Goal: Information Seeking & Learning: Learn about a topic

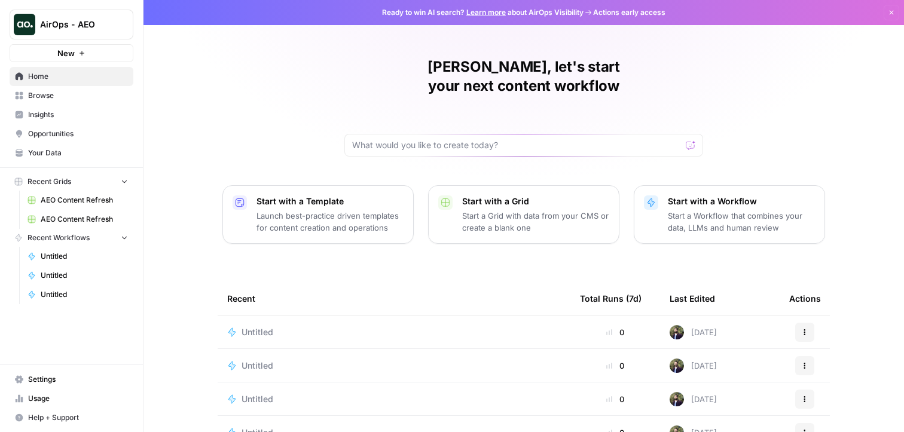
click at [62, 113] on span "Insights" at bounding box center [78, 114] width 100 height 11
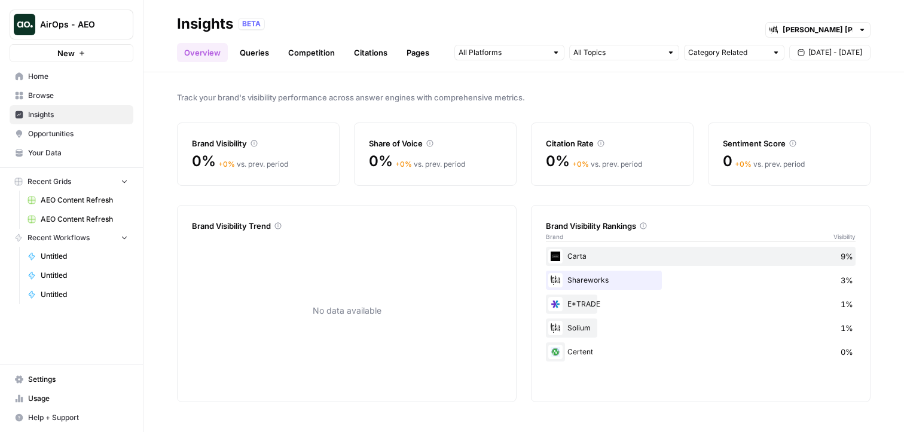
click at [415, 57] on link "Pages" at bounding box center [417, 52] width 37 height 19
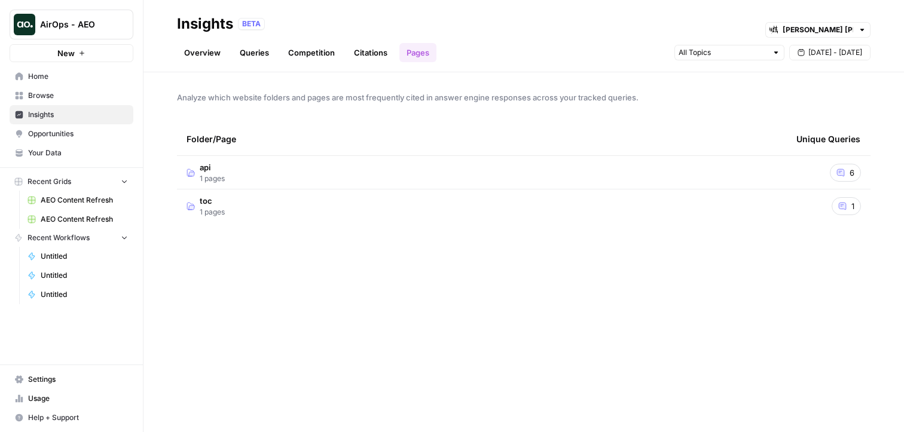
click at [218, 177] on span "1 pages" at bounding box center [212, 178] width 25 height 11
click at [275, 249] on td "toc 1 pages" at bounding box center [482, 239] width 610 height 33
click at [112, 19] on div "AirOps - AEO" at bounding box center [84, 25] width 89 height 12
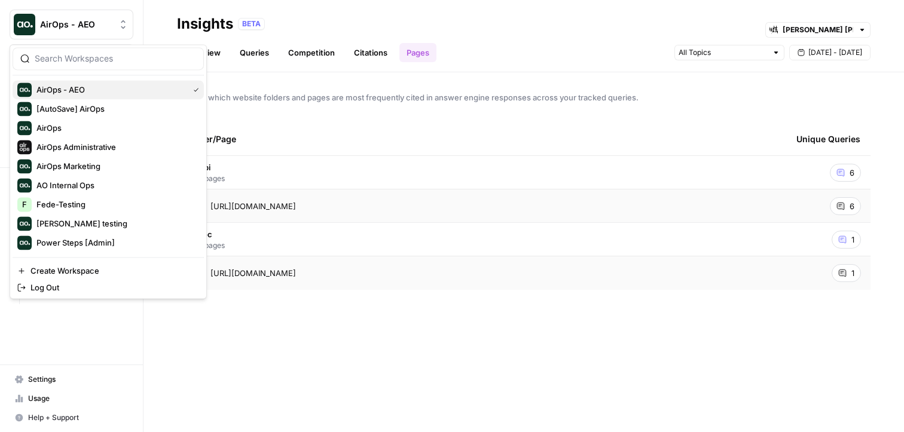
click at [69, 85] on span "AirOps - AEO" at bounding box center [109, 90] width 147 height 12
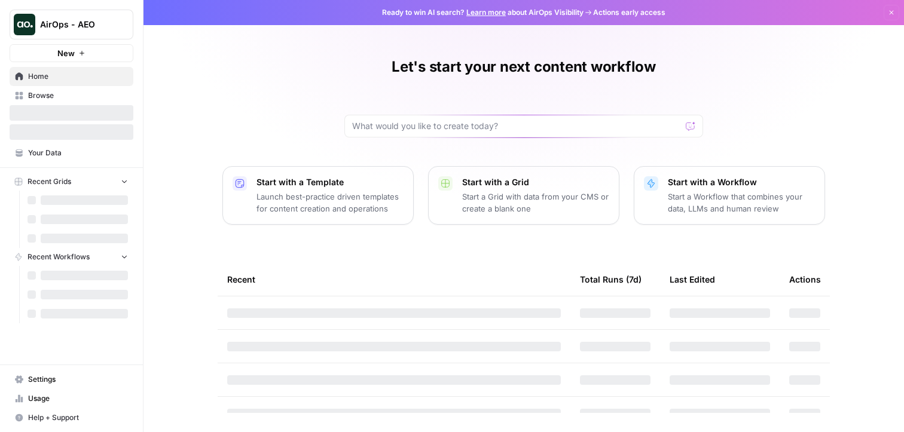
click at [89, 19] on span "AirOps - AEO" at bounding box center [76, 25] width 72 height 12
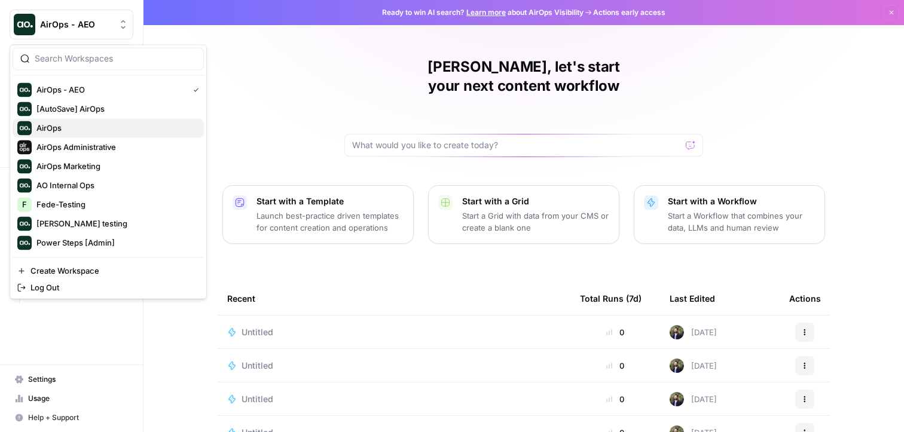
click at [60, 123] on span "AirOps" at bounding box center [115, 128] width 158 height 12
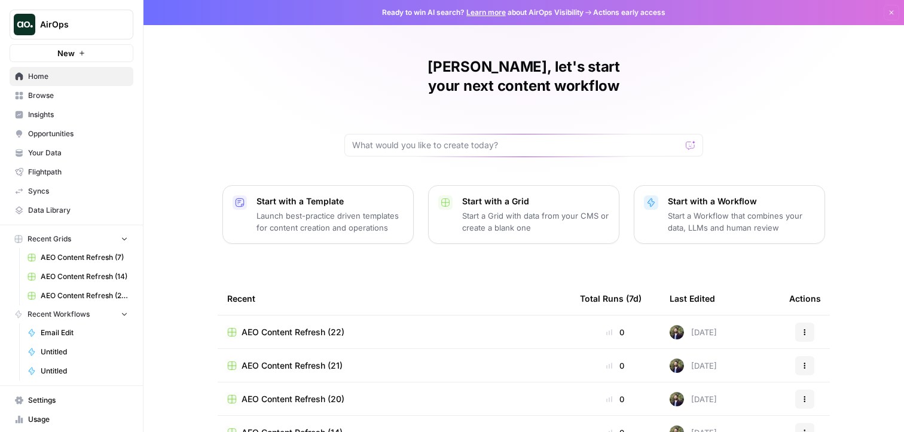
click at [60, 123] on link "Insights" at bounding box center [72, 114] width 124 height 19
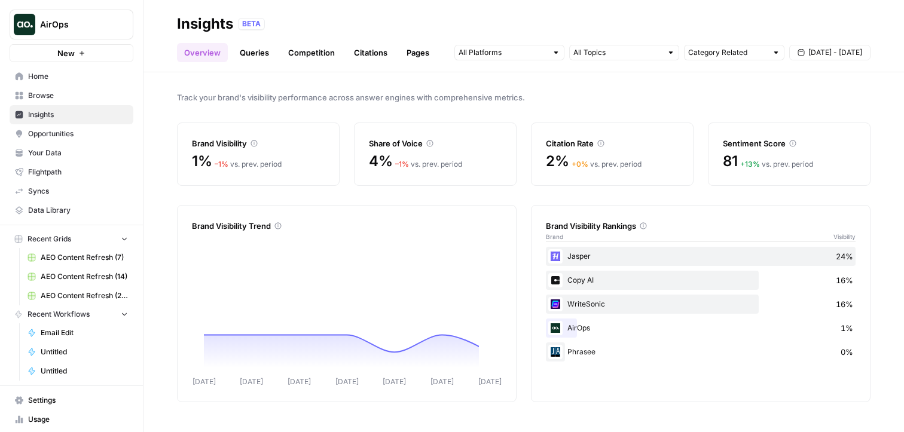
click at [419, 50] on link "Pages" at bounding box center [417, 52] width 37 height 19
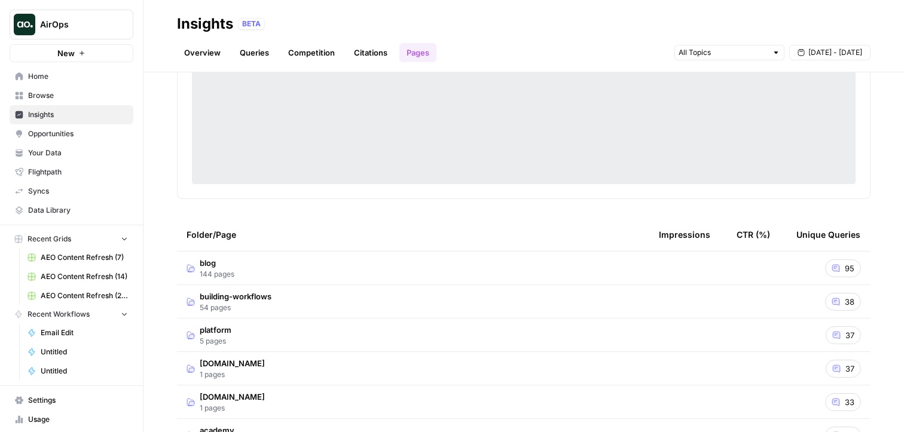
scroll to position [134, 0]
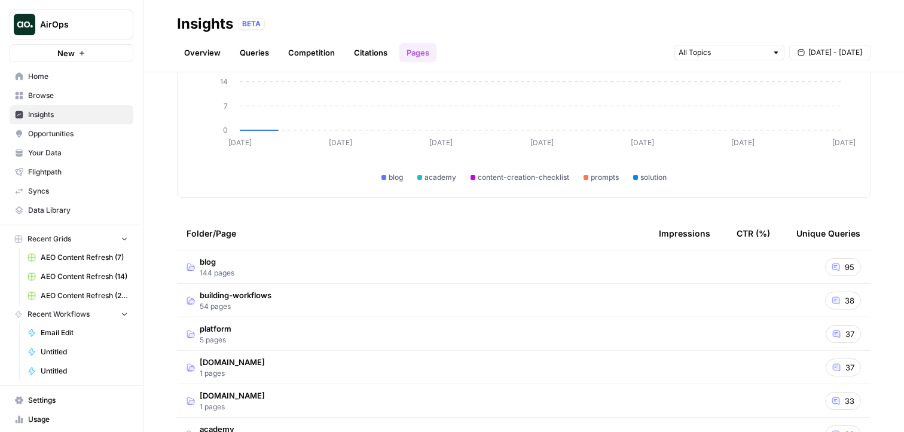
click at [465, 179] on div "blog academy content-creation-checklist prompts solution" at bounding box center [523, 171] width 639 height 23
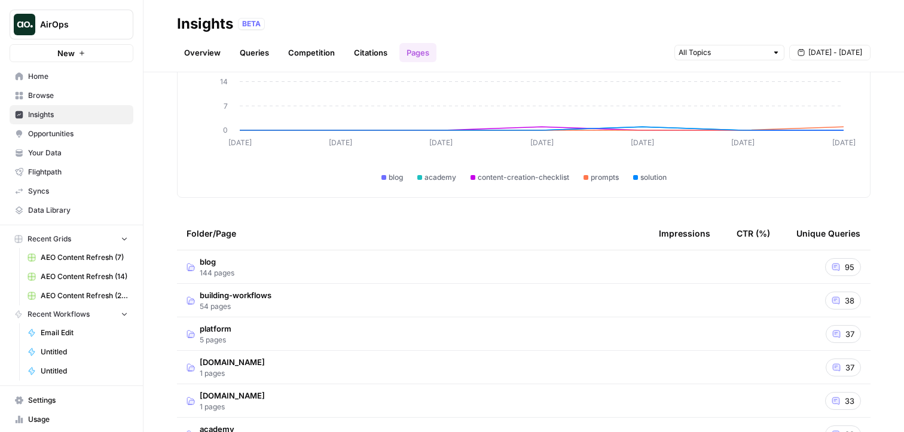
click at [454, 253] on td "blog 144 pages" at bounding box center [413, 266] width 472 height 33
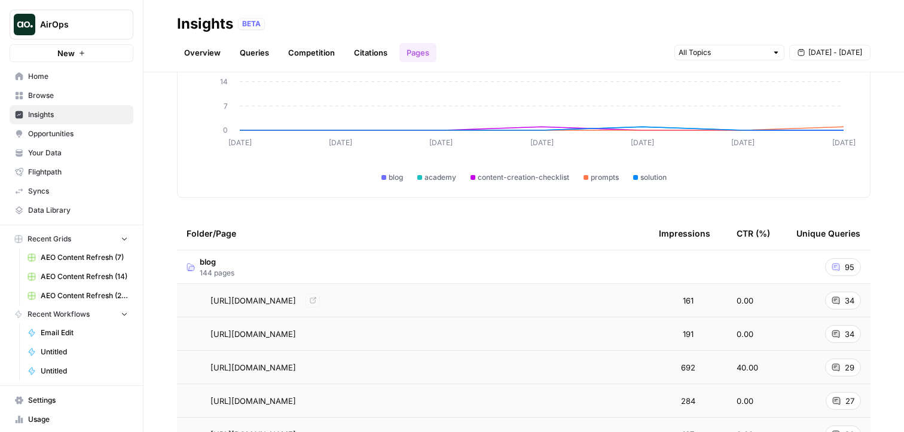
click at [481, 308] on td "[URL][DOMAIN_NAME] Go to page" at bounding box center [413, 300] width 472 height 33
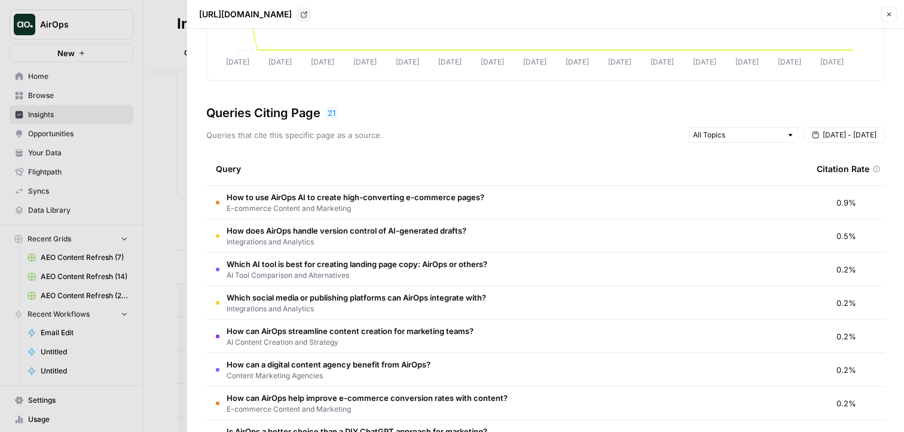
scroll to position [305, 0]
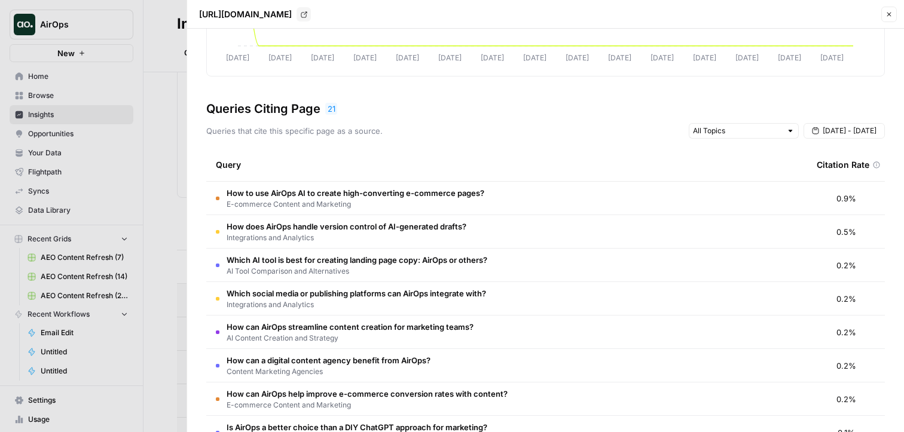
click at [512, 194] on td "How to use AirOps AI to create high-converting e-commerce pages? E-commerce Con…" at bounding box center [506, 198] width 601 height 33
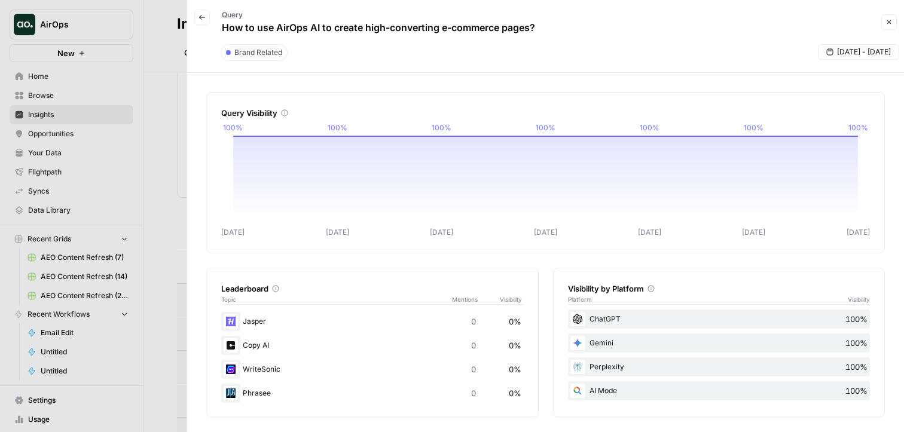
click at [896, 26] on button "Close" at bounding box center [889, 22] width 16 height 16
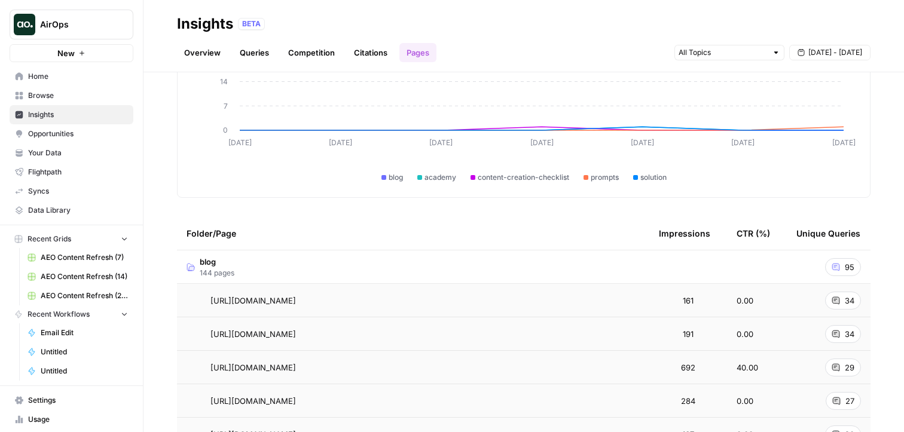
click at [575, 391] on td "[URL][DOMAIN_NAME] Go to page" at bounding box center [413, 400] width 472 height 33
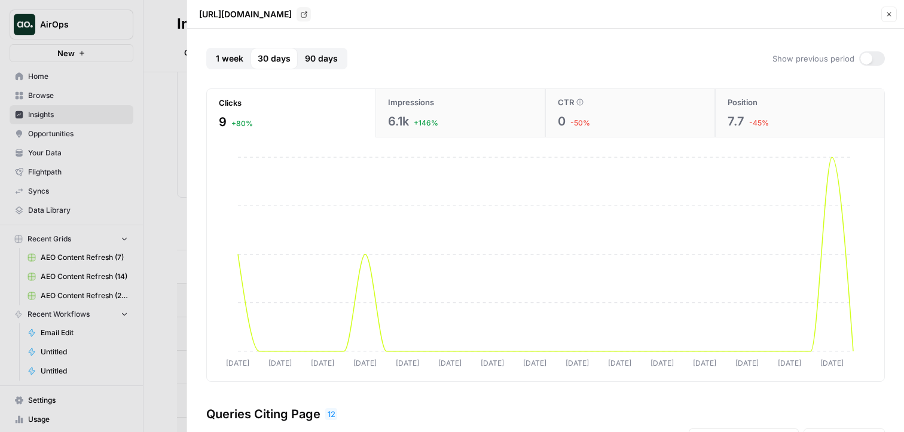
click at [893, 7] on div "Close" at bounding box center [889, 15] width 16 height 16
click at [892, 11] on icon "button" at bounding box center [888, 14] width 7 height 7
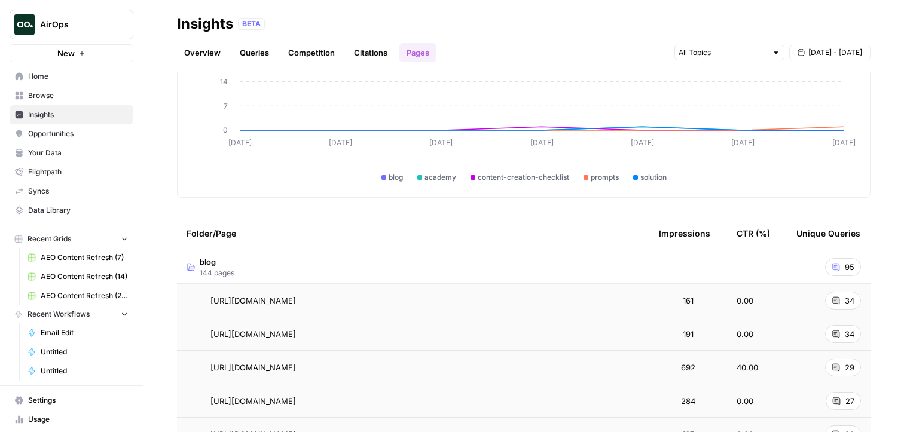
click at [524, 313] on td "[URL][DOMAIN_NAME]" at bounding box center [413, 300] width 472 height 33
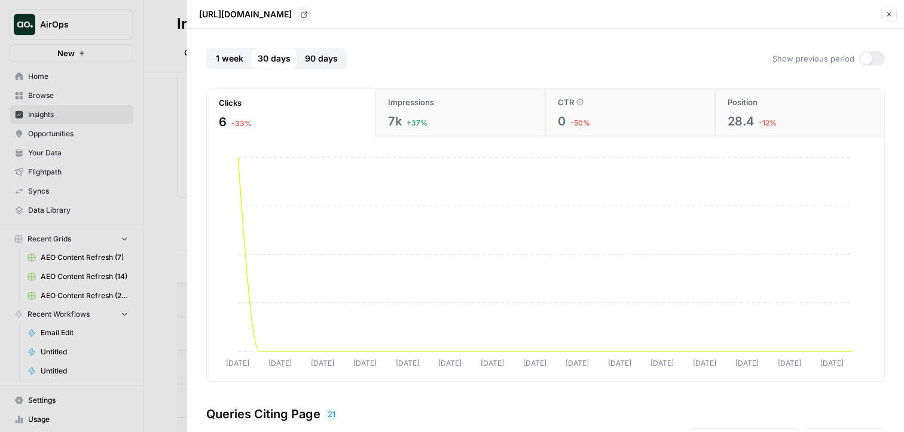
click at [135, 215] on div at bounding box center [452, 216] width 904 height 432
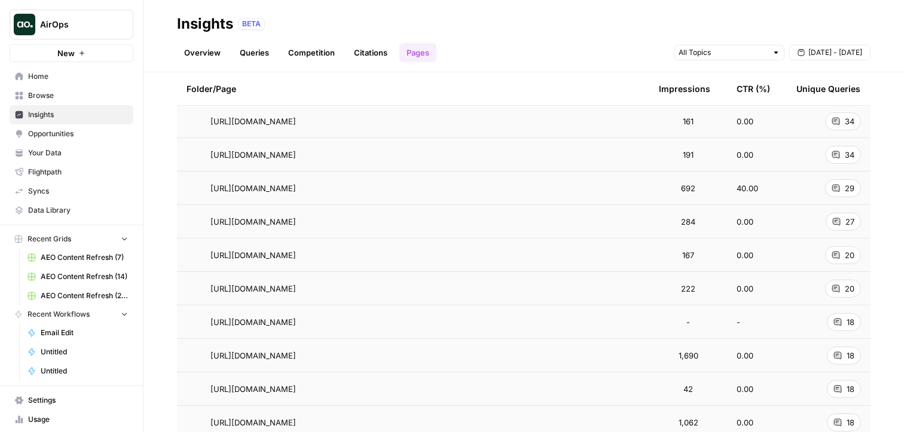
scroll to position [314, 0]
click at [487, 123] on div "[URL][DOMAIN_NAME] Go to page" at bounding box center [412, 120] width 453 height 14
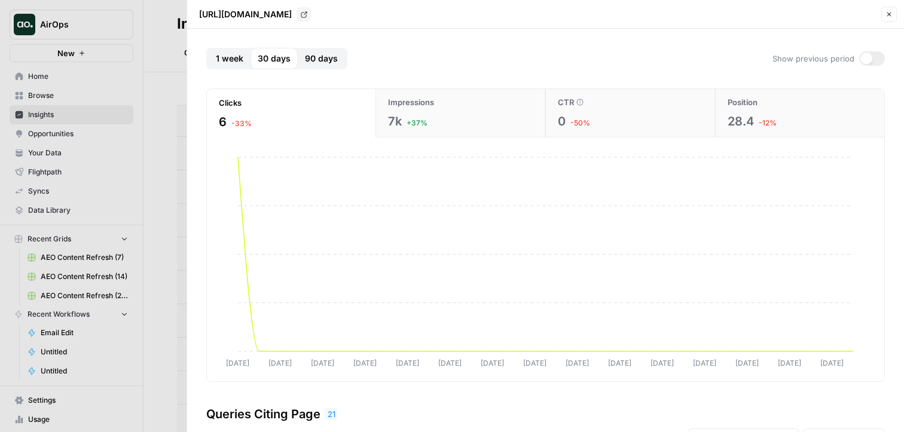
click at [421, 108] on button "Impressions 7k +37%" at bounding box center [460, 113] width 170 height 48
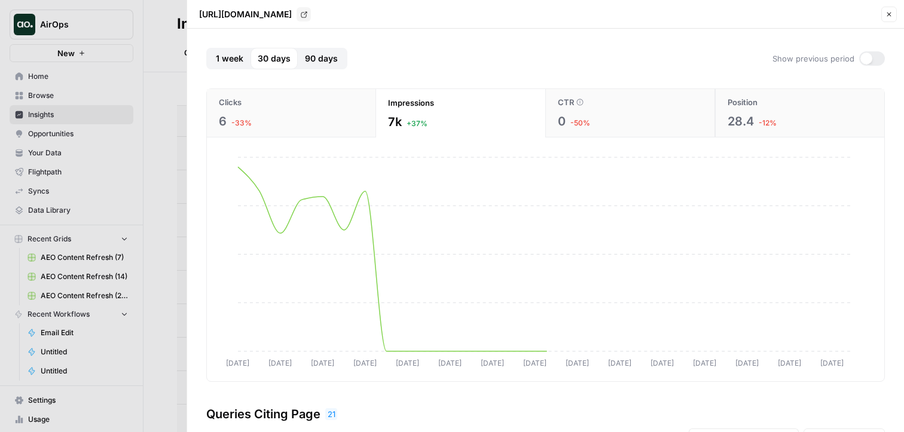
click at [569, 98] on span "CTR" at bounding box center [566, 102] width 16 height 12
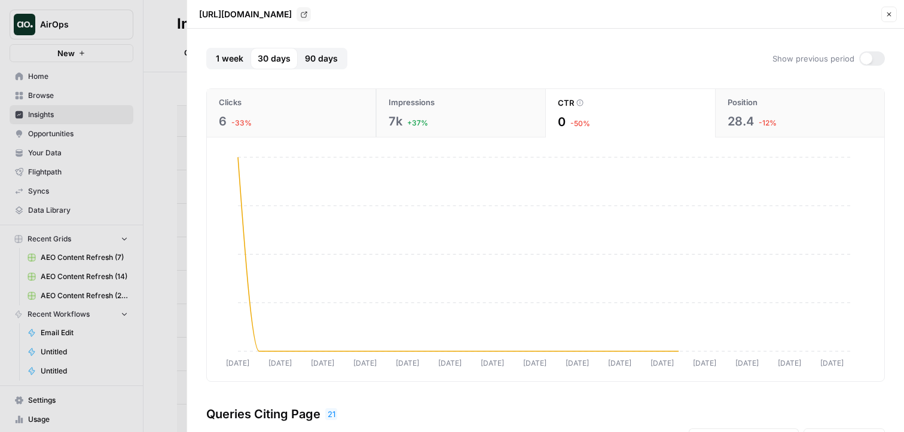
click at [769, 116] on div "28.4 -12%" at bounding box center [799, 121] width 145 height 17
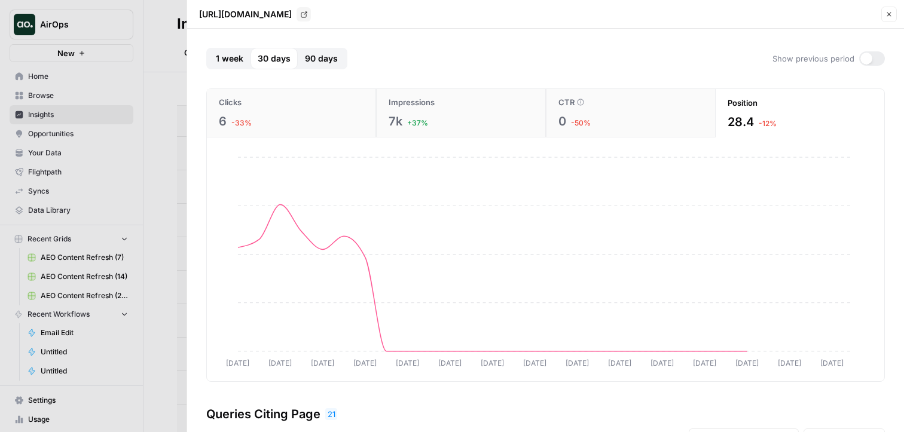
click at [305, 118] on div "6 -33%" at bounding box center [291, 121] width 145 height 17
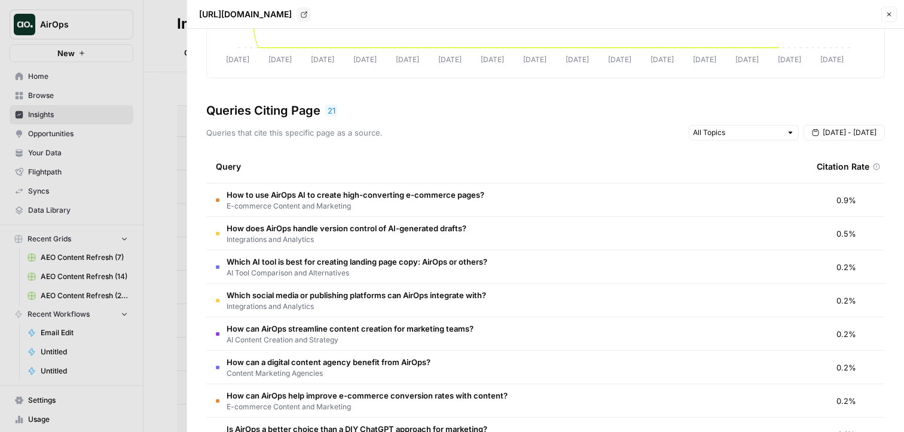
scroll to position [330, 0]
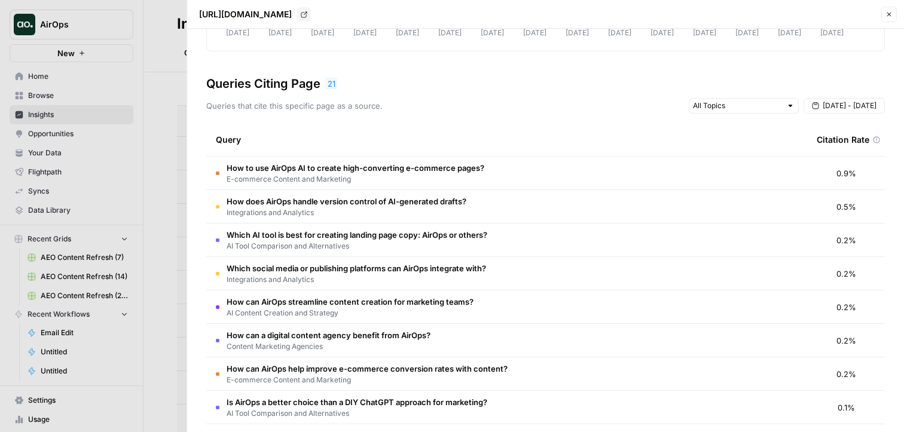
click at [439, 158] on td "How to use AirOps AI to create high-converting e-commerce pages? E-commerce Con…" at bounding box center [506, 173] width 601 height 33
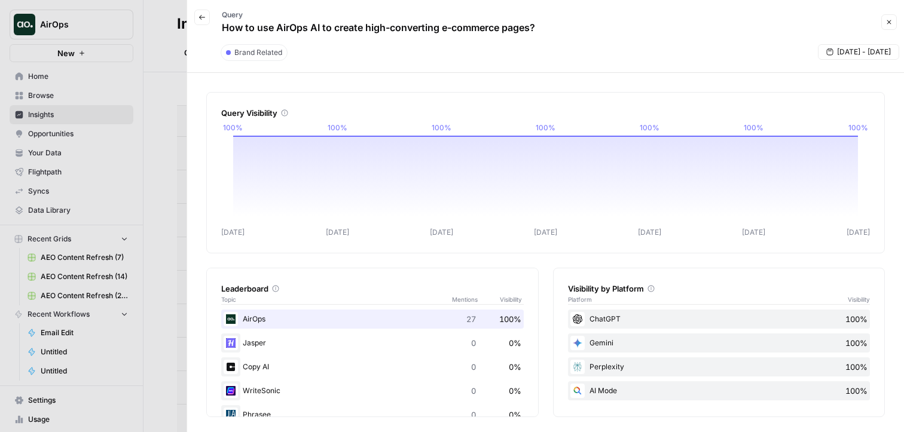
click at [201, 19] on icon "button" at bounding box center [202, 17] width 6 height 5
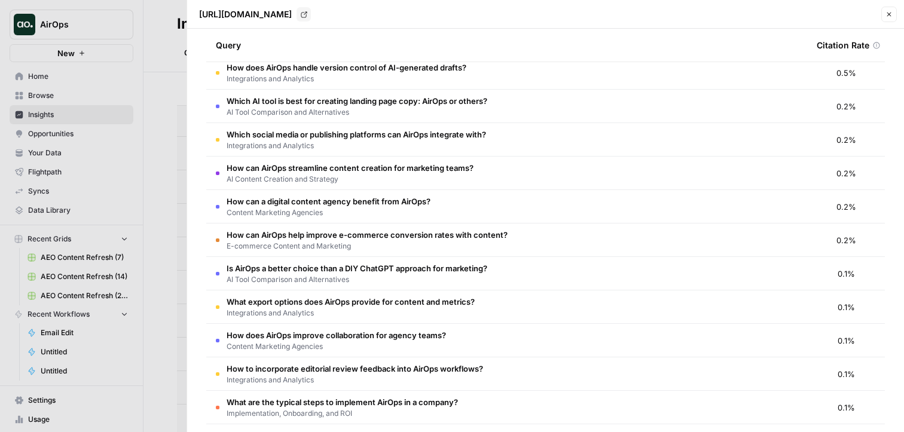
scroll to position [468, 0]
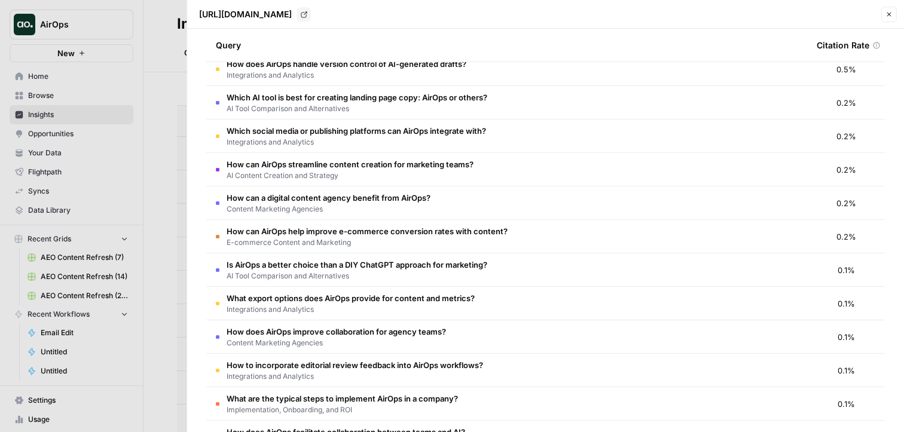
click at [645, 180] on td "How can AirOps streamline content creation for marketing teams? AI Content Crea…" at bounding box center [506, 169] width 601 height 33
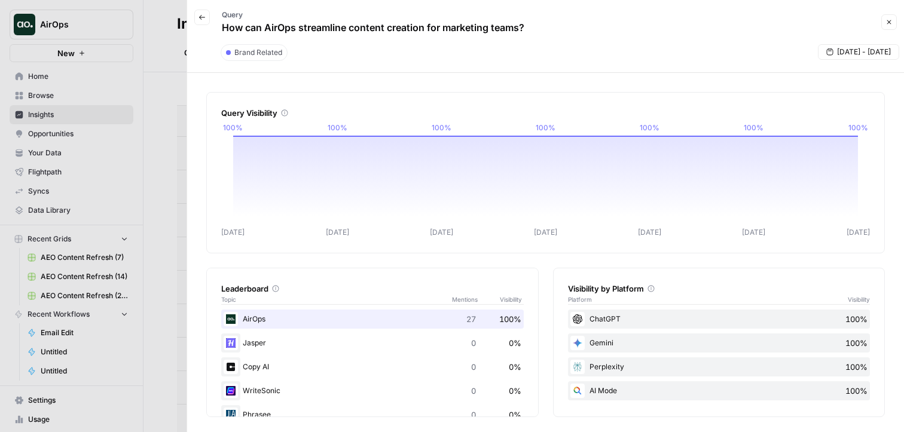
click at [890, 22] on icon "button" at bounding box center [888, 22] width 7 height 7
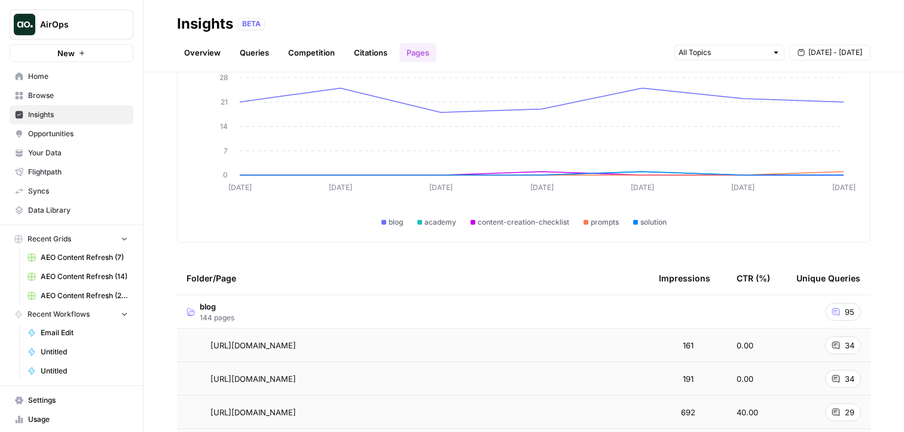
scroll to position [115, 0]
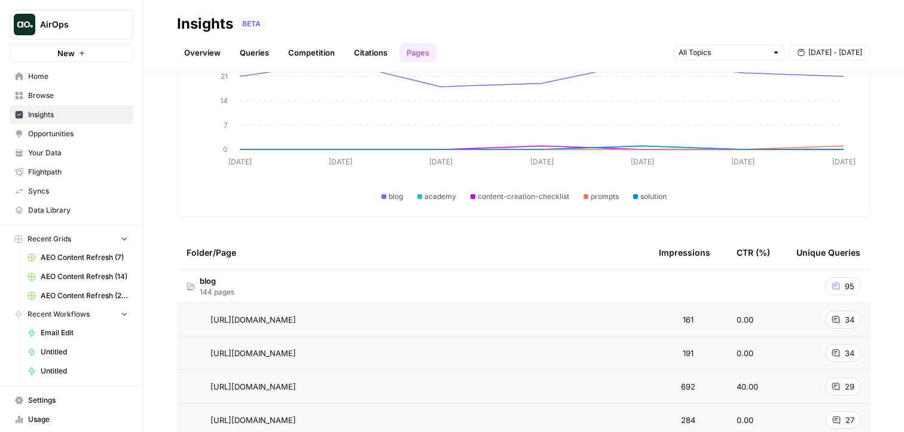
drag, startPoint x: 650, startPoint y: 252, endPoint x: 861, endPoint y: 259, distance: 210.5
click at [861, 259] on tr "Folder/Page Impressions CTR (%) Unique Queries" at bounding box center [523, 252] width 693 height 33
click at [861, 259] on th "Unique Queries" at bounding box center [828, 252] width 84 height 33
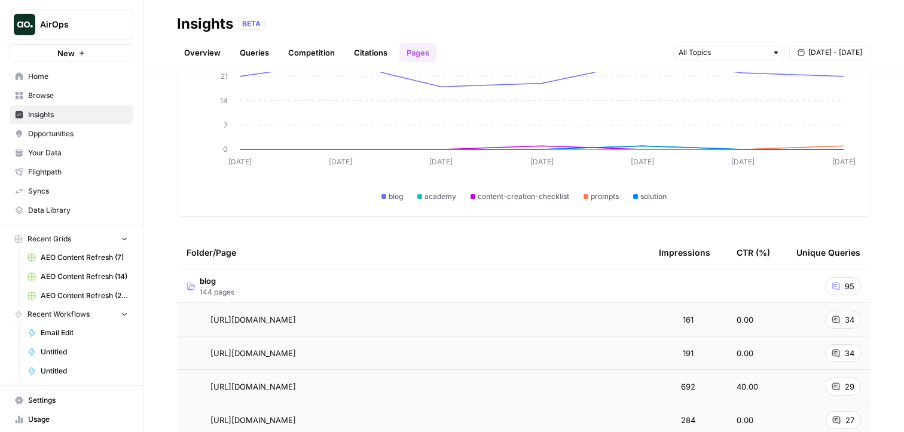
click at [861, 259] on th "Unique Queries" at bounding box center [828, 252] width 84 height 33
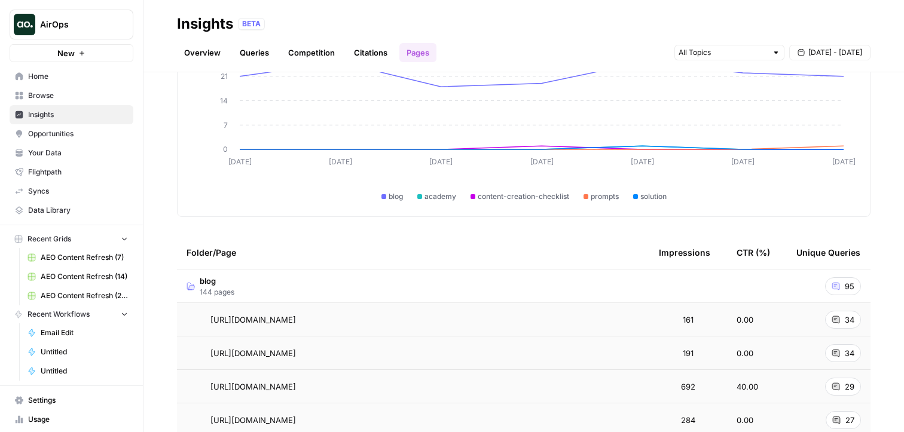
click at [890, 243] on div "Analyze which website folders and pages are most frequently cited in answer eng…" at bounding box center [523, 252] width 760 height 360
drag, startPoint x: 657, startPoint y: 249, endPoint x: 910, endPoint y: 268, distance: 253.6
click at [903, 268] on html "AirOps New Home Browse Insights Opportunities Your Data Flightpath Syncs Data L…" at bounding box center [452, 216] width 904 height 432
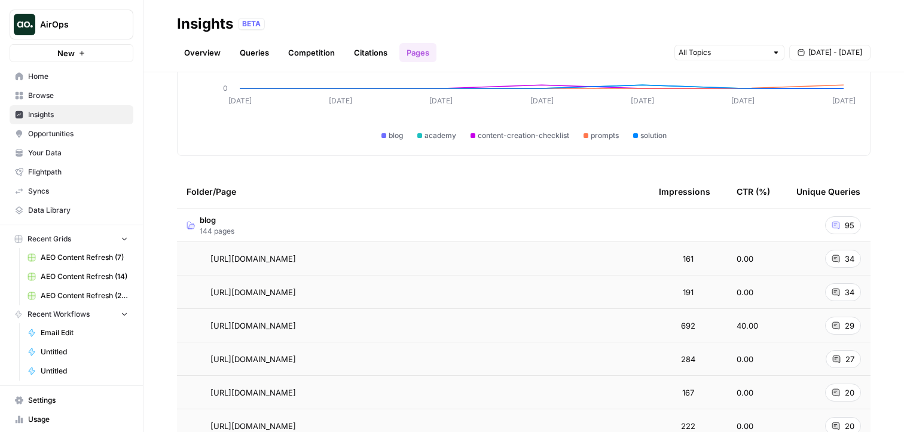
scroll to position [187, 0]
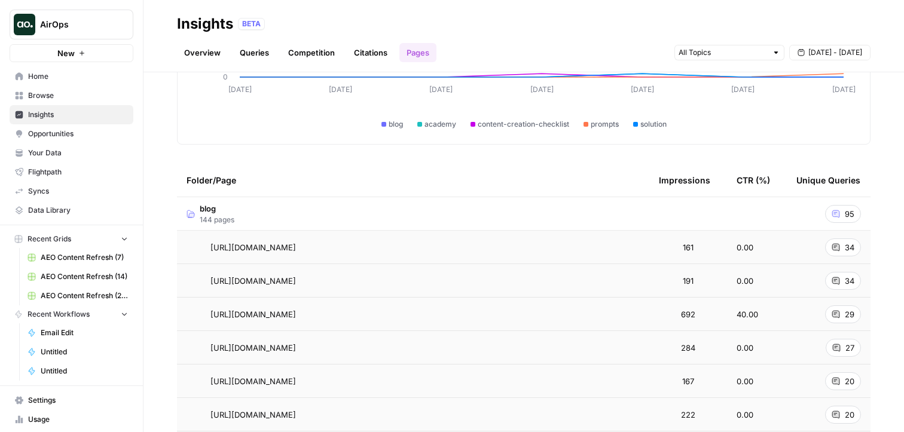
click at [366, 221] on td "blog 144 pages" at bounding box center [413, 213] width 472 height 33
